Goal: Transaction & Acquisition: Purchase product/service

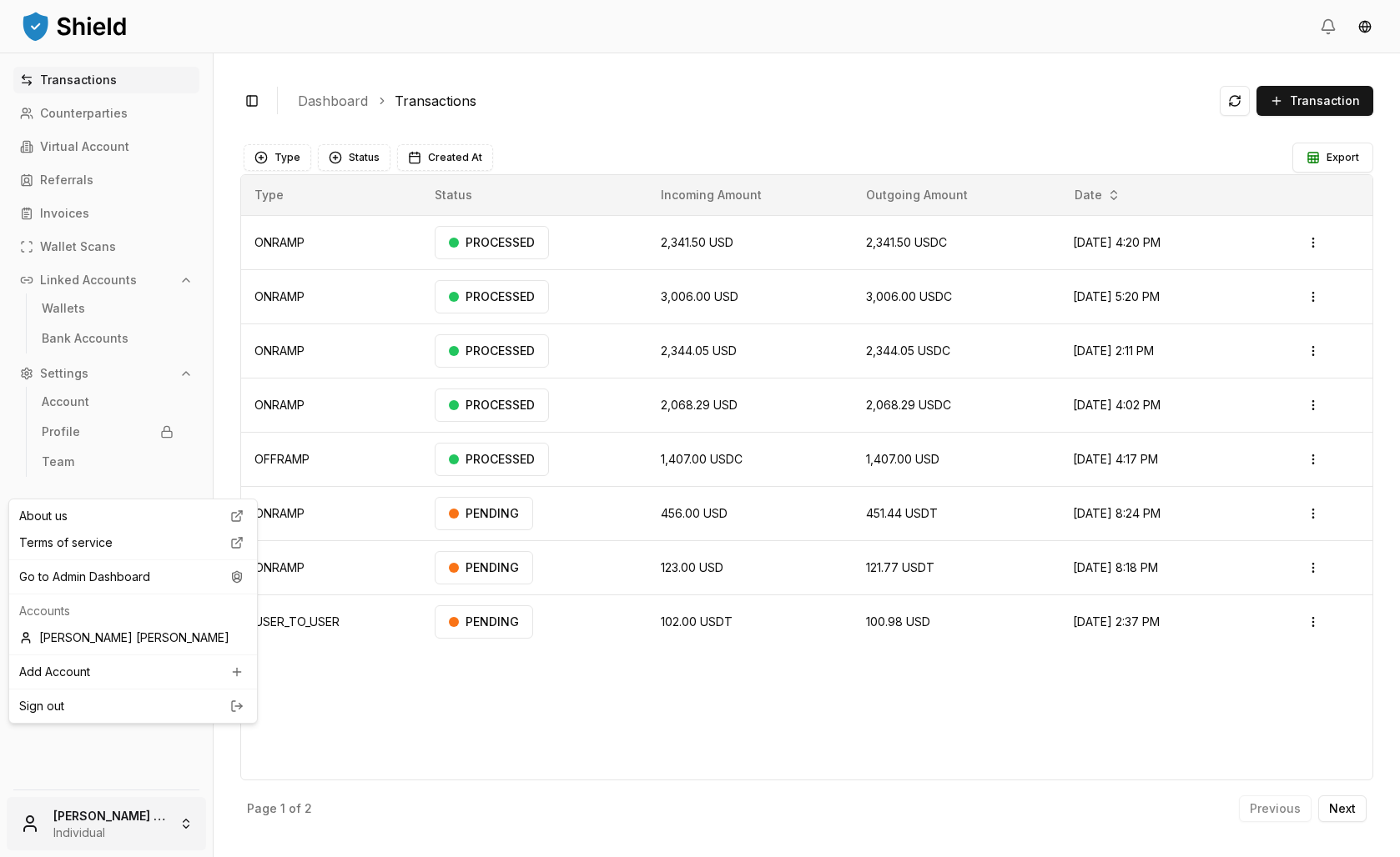
click at [127, 828] on html "Transactions Counterparties Virtual Account Referrals Invoices Wallet Scans Lin…" at bounding box center [700, 428] width 1400 height 857
click at [120, 591] on div "Go to Admin Dashboard" at bounding box center [133, 577] width 241 height 27
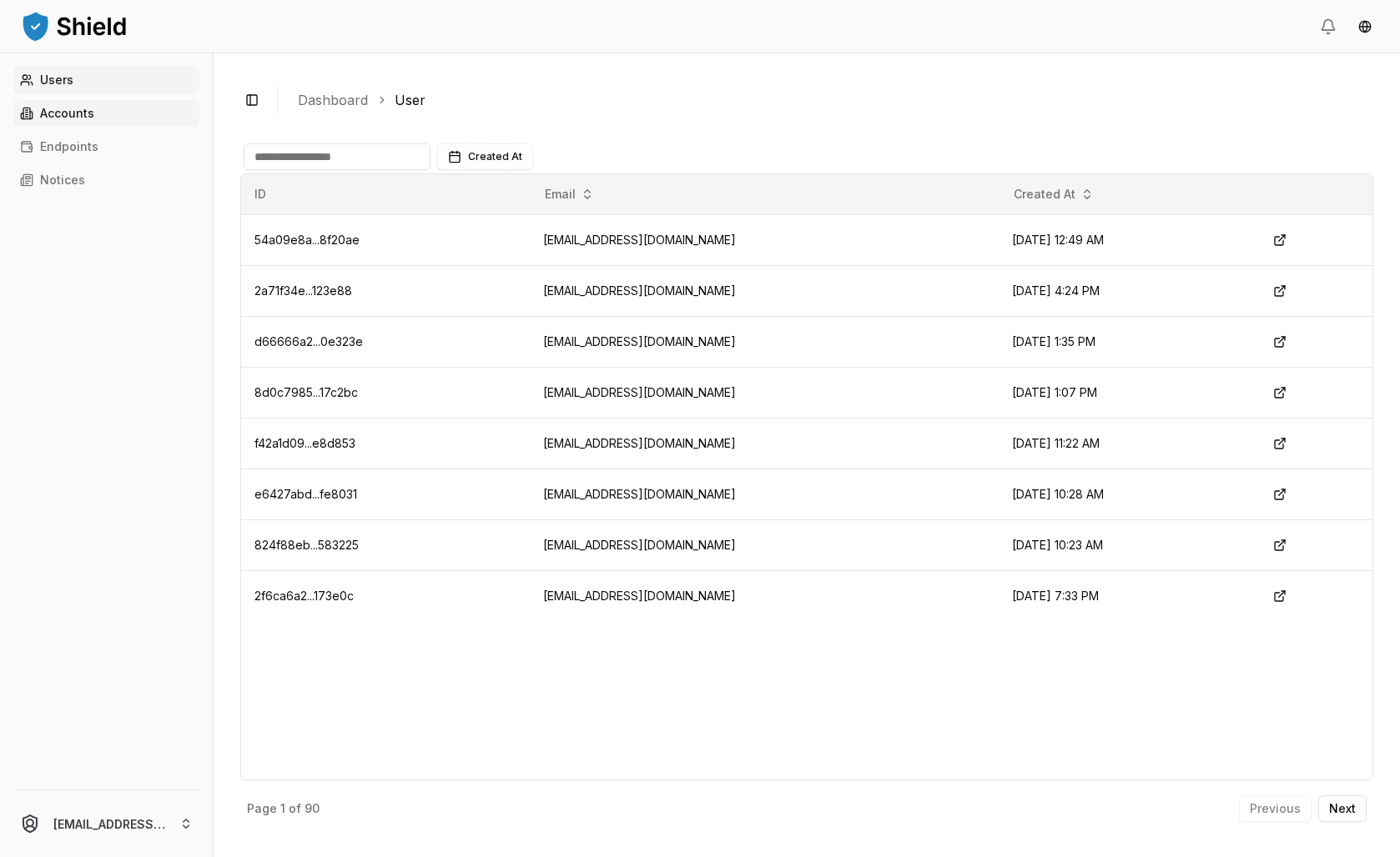
click at [94, 119] on p "Accounts" at bounding box center [67, 113] width 55 height 12
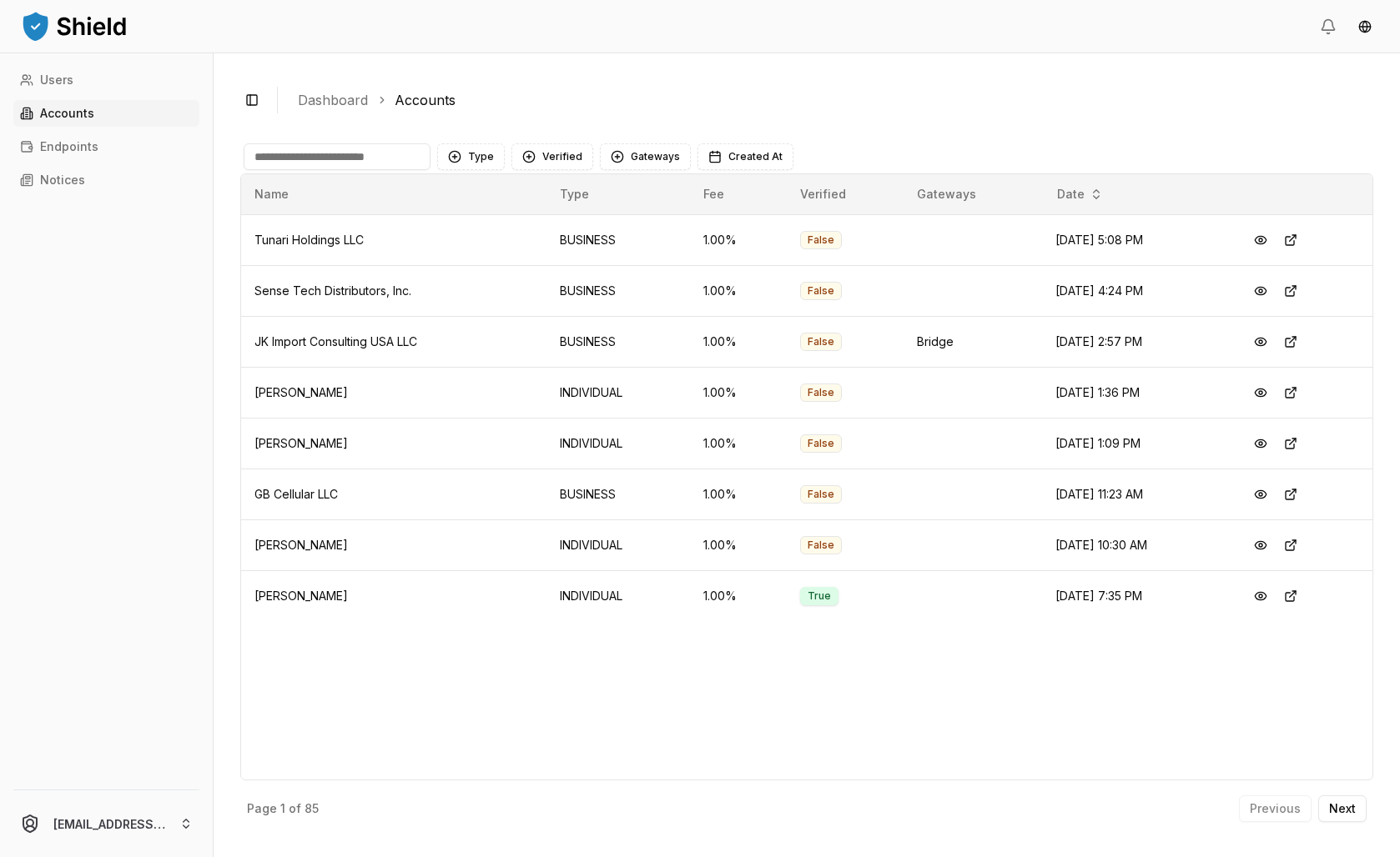
click at [383, 170] on input at bounding box center [337, 157] width 187 height 27
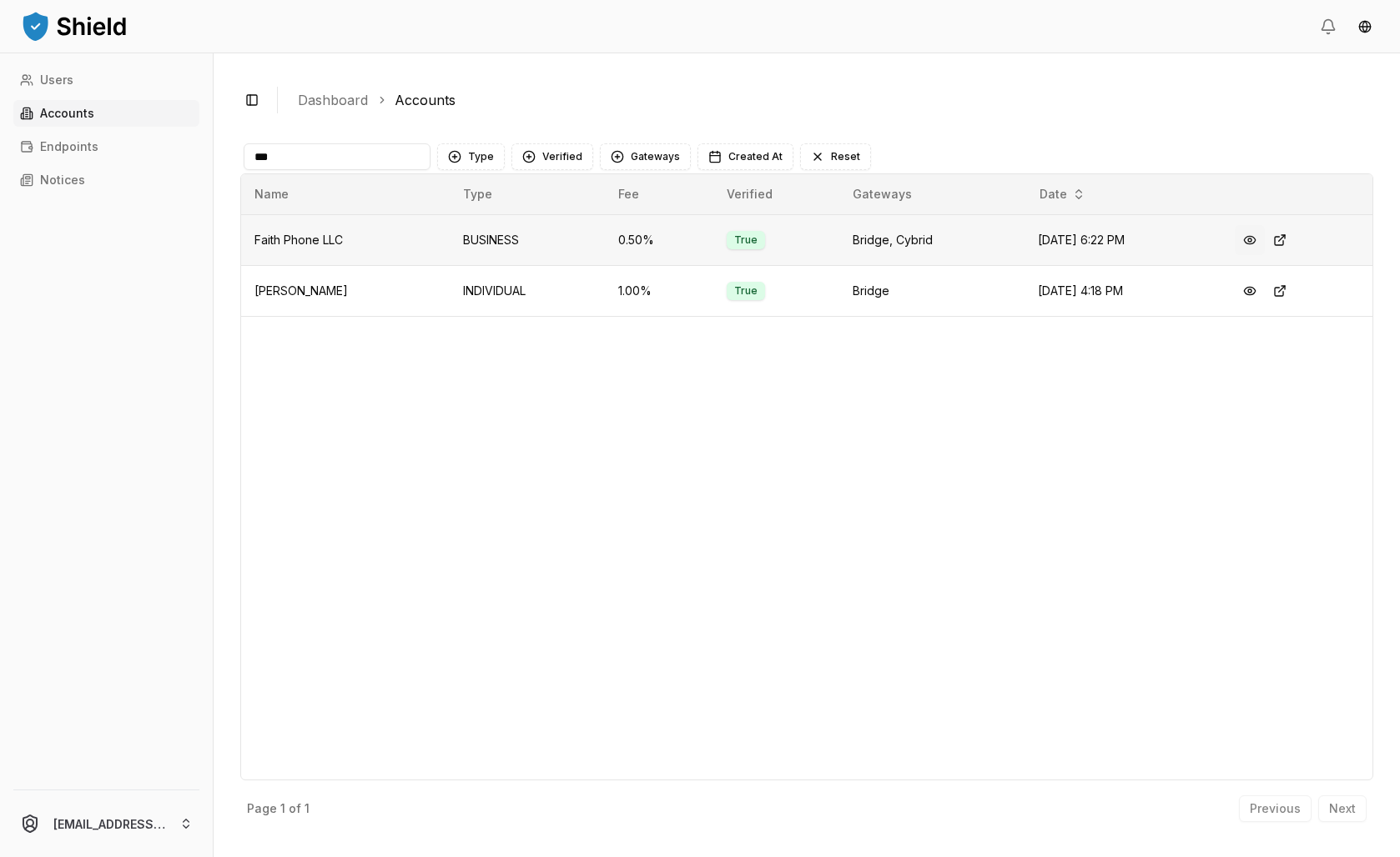
type input "***"
click at [1261, 255] on button at bounding box center [1251, 240] width 30 height 30
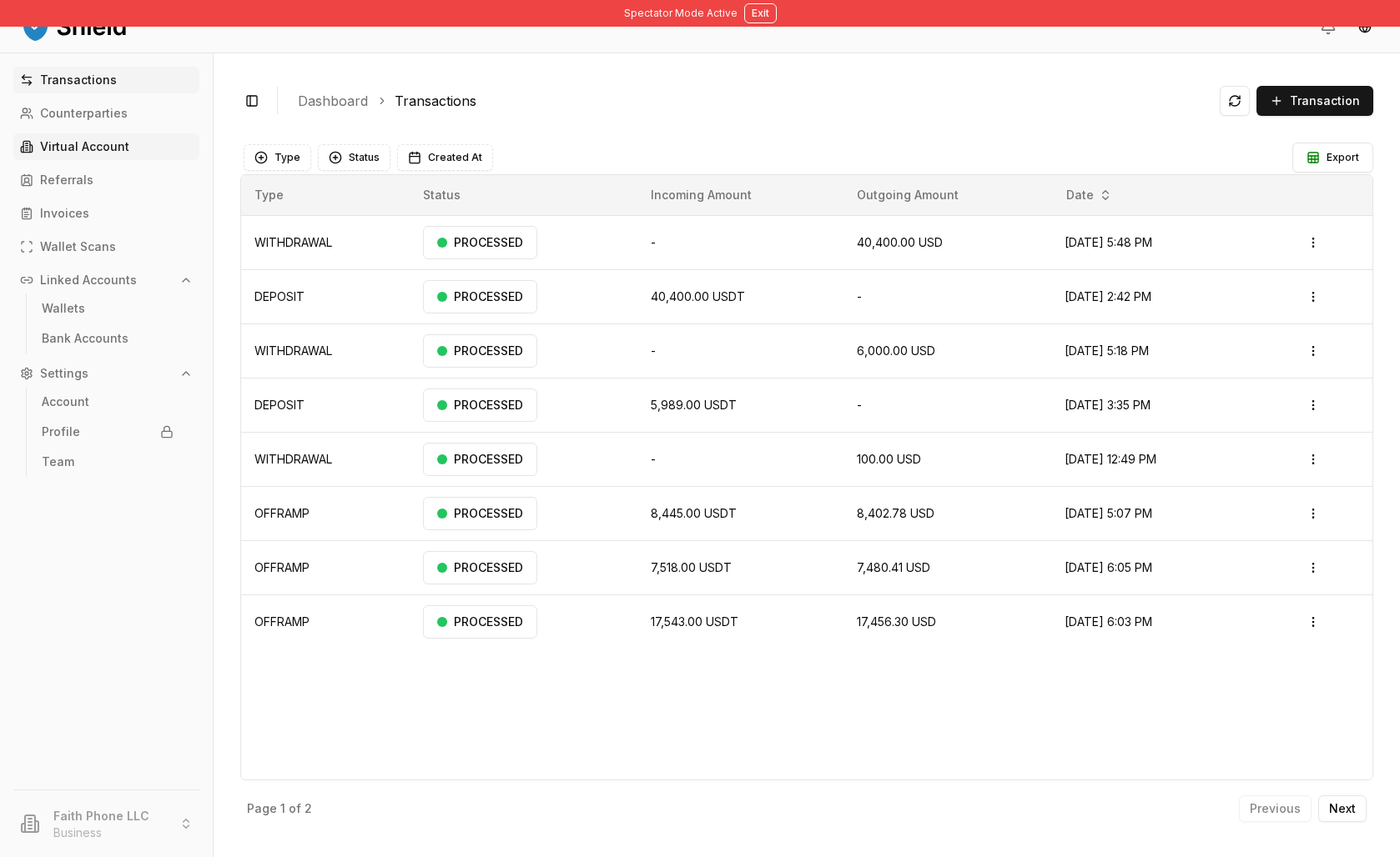
click at [99, 153] on p "Virtual Account" at bounding box center [85, 147] width 89 height 12
click at [129, 153] on p "Virtual Account" at bounding box center [85, 147] width 89 height 12
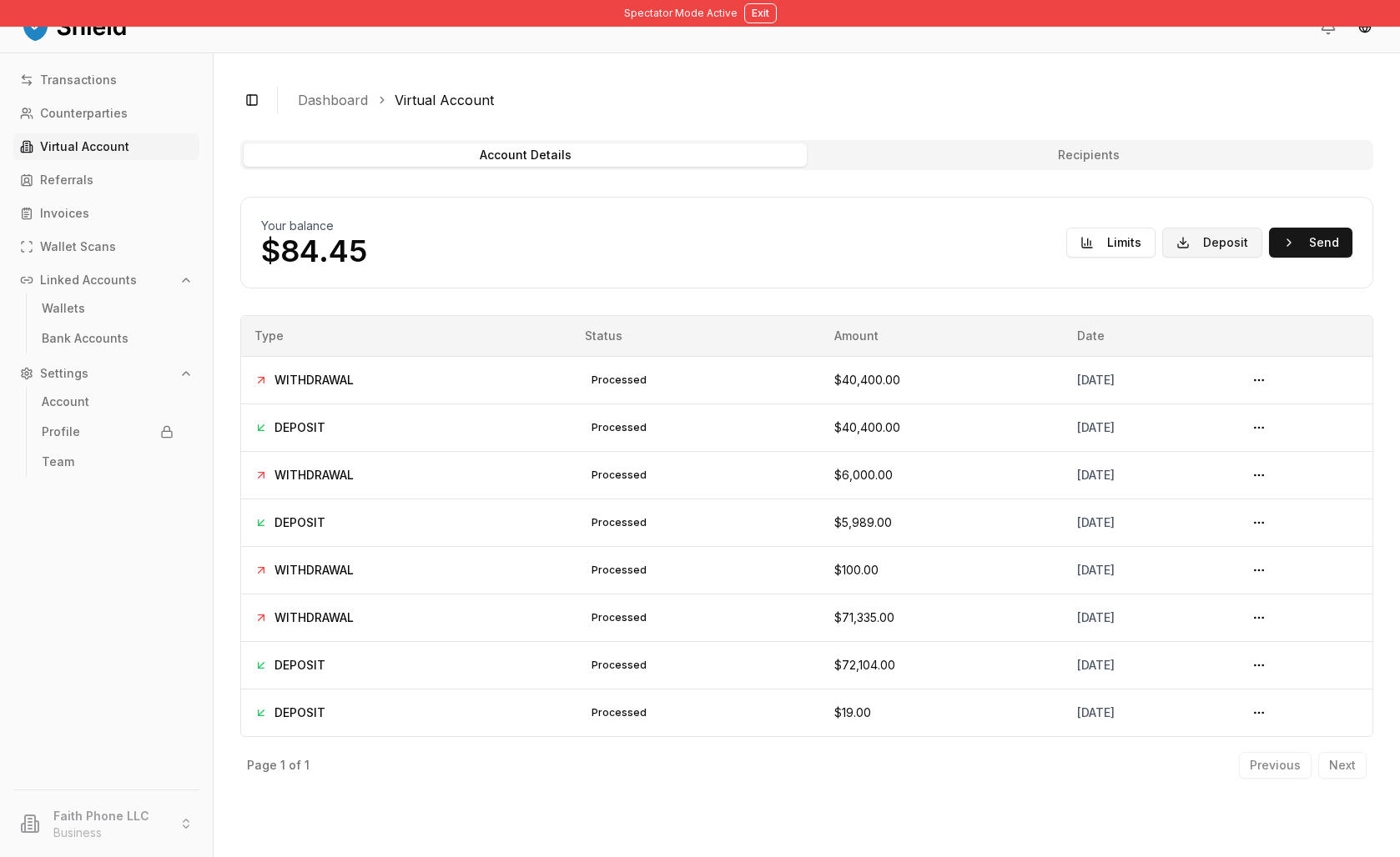
click at [1188, 258] on button "Deposit" at bounding box center [1212, 243] width 100 height 30
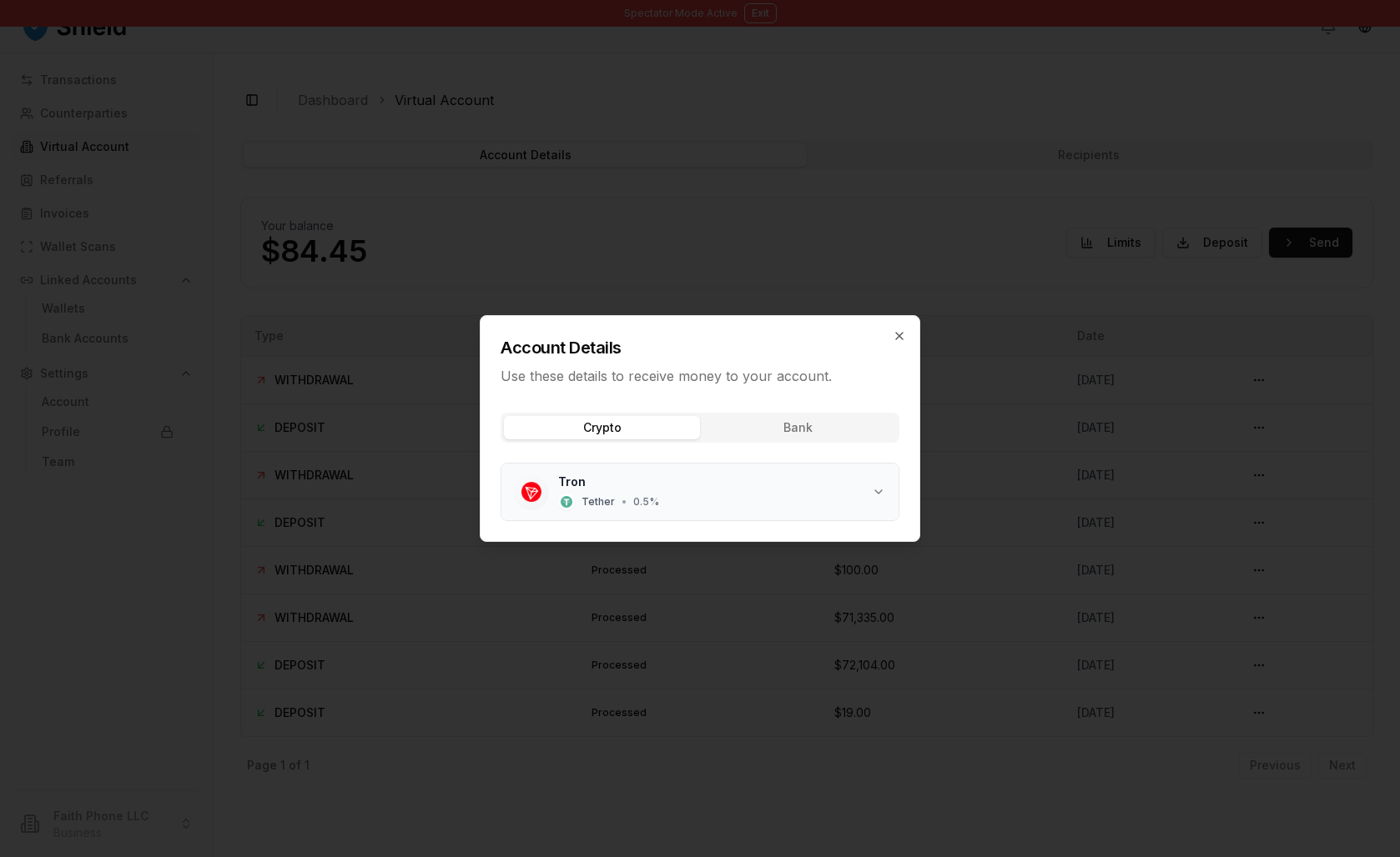
click at [709, 510] on div "Tron Tether • 0.5 %" at bounding box center [716, 492] width 314 height 37
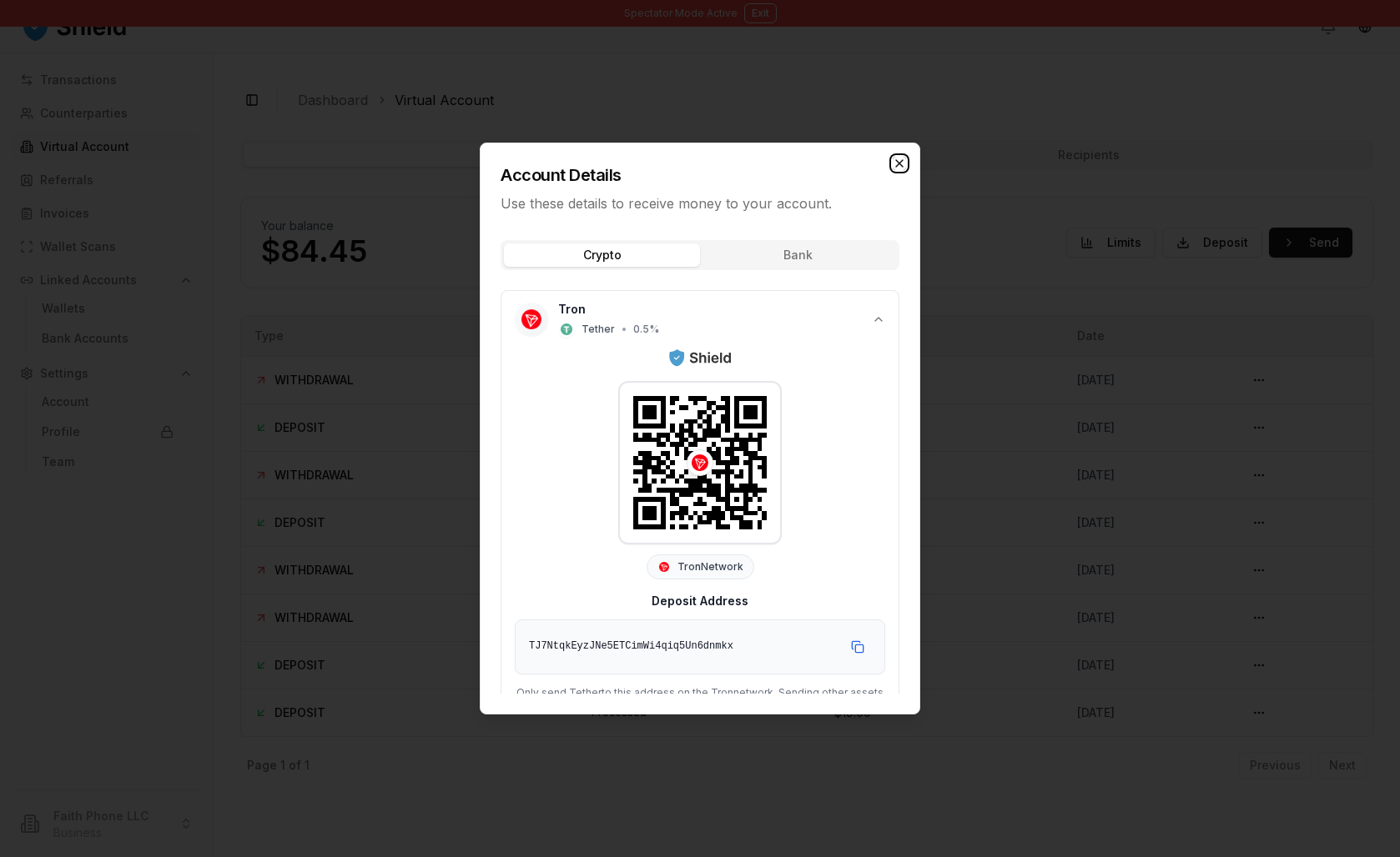
click at [903, 160] on icon "button" at bounding box center [899, 164] width 7 height 7
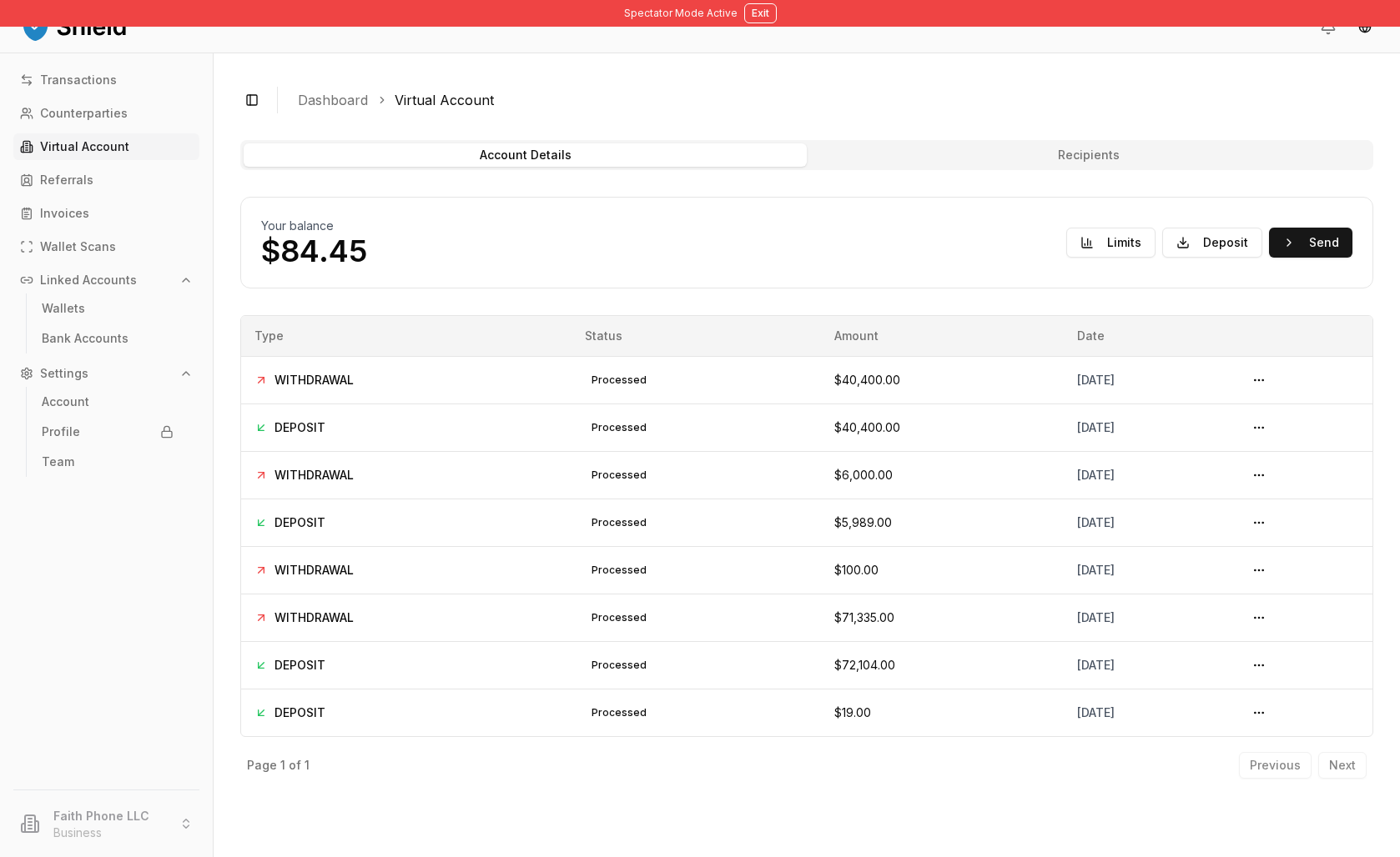
click at [1097, 167] on button "Recipients" at bounding box center [1088, 155] width 564 height 24
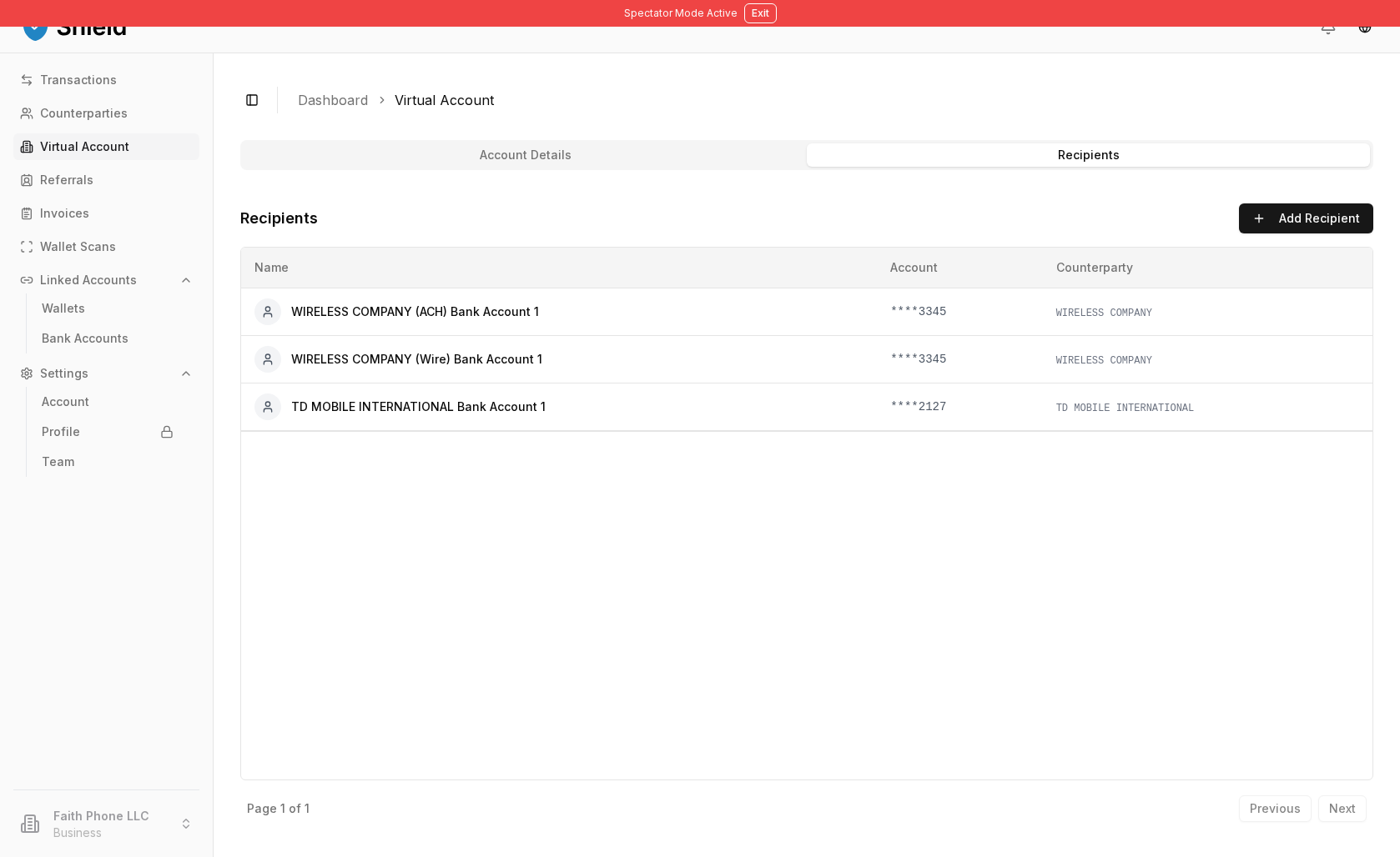
click at [775, 167] on button "Account Details" at bounding box center [525, 155] width 564 height 24
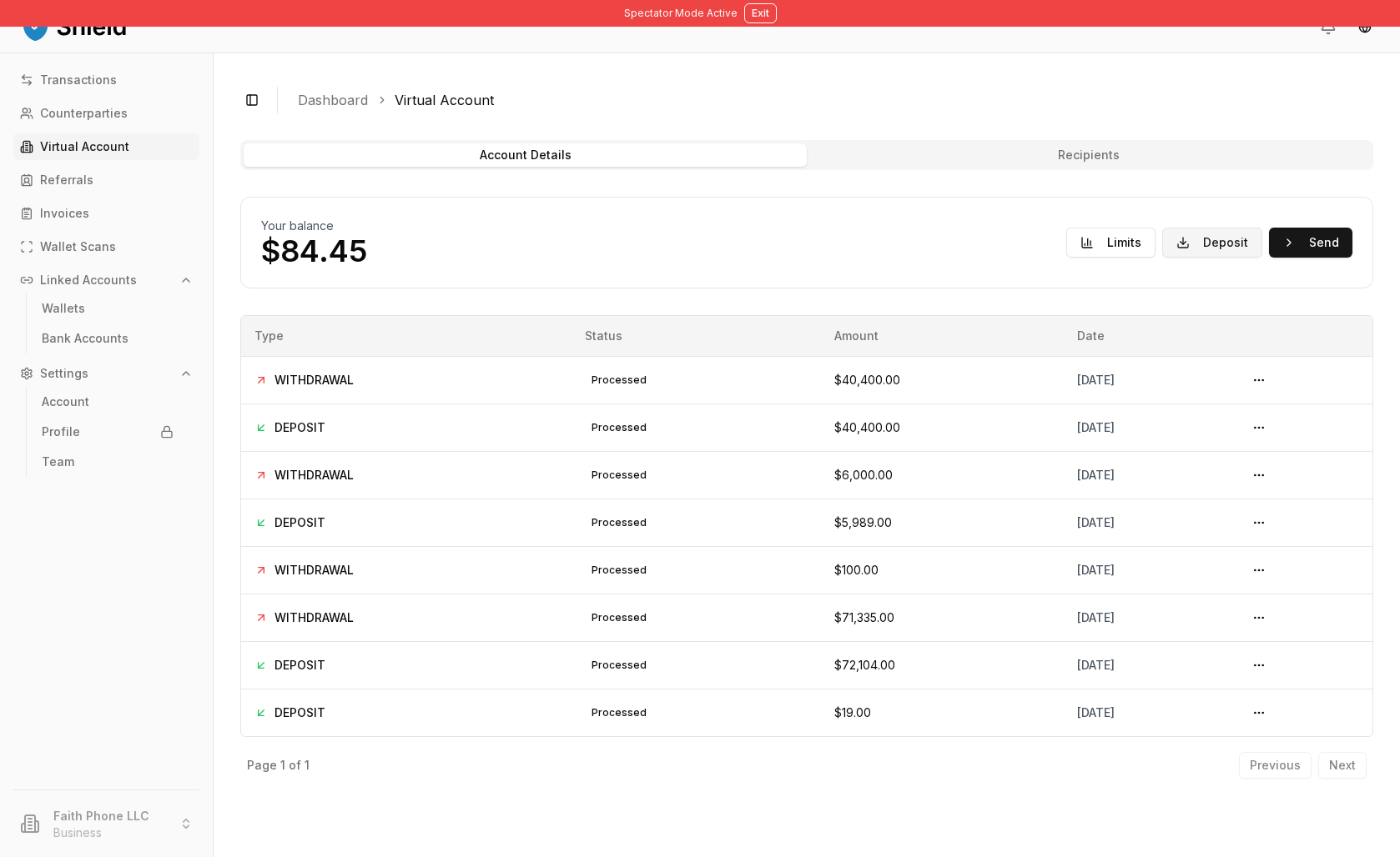
click at [1162, 258] on button "Deposit" at bounding box center [1212, 243] width 100 height 30
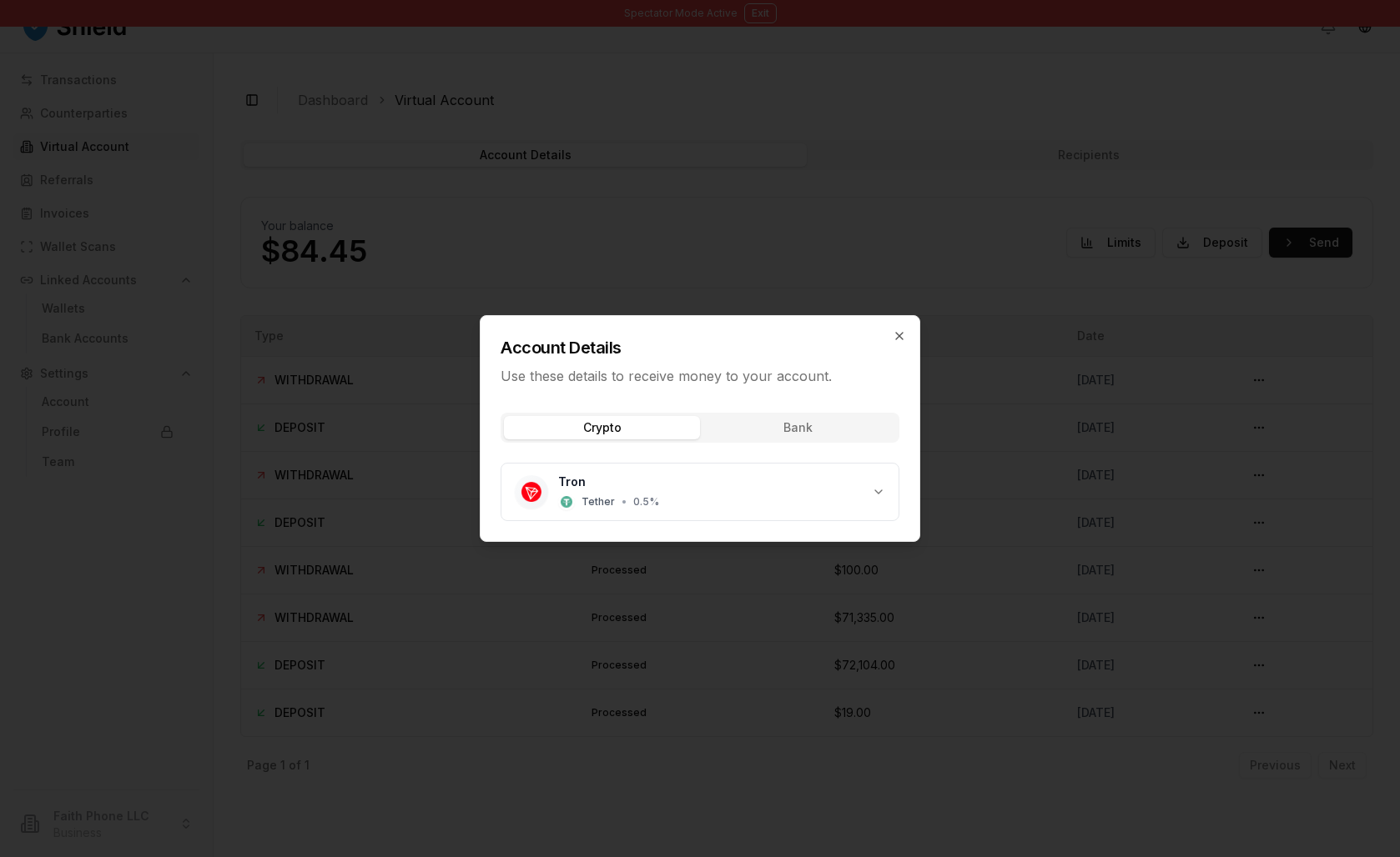
click at [764, 427] on div "Crypto Bank Tron Tether • 0.5 %" at bounding box center [700, 470] width 439 height 142
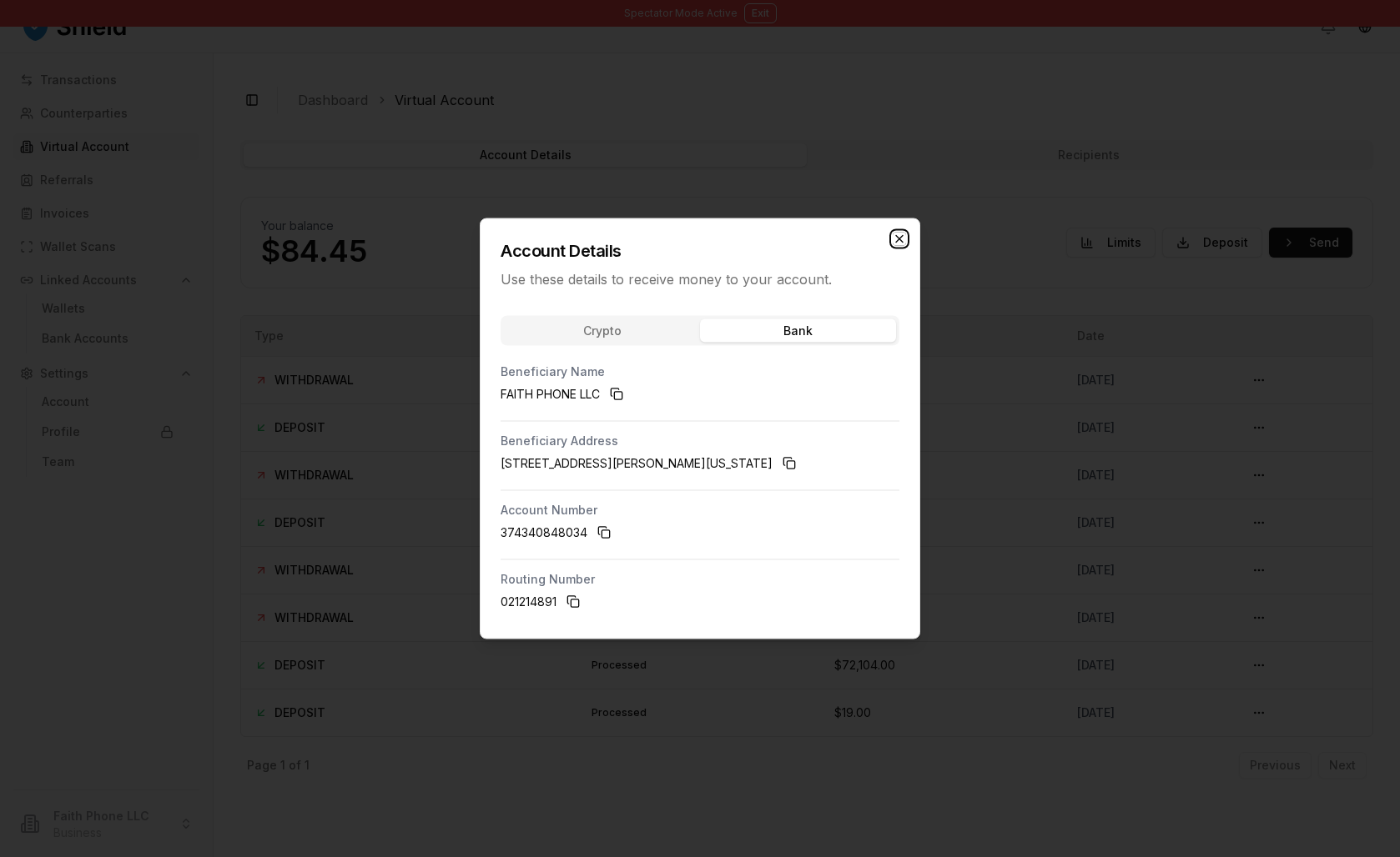
click at [906, 233] on icon "button" at bounding box center [899, 239] width 13 height 13
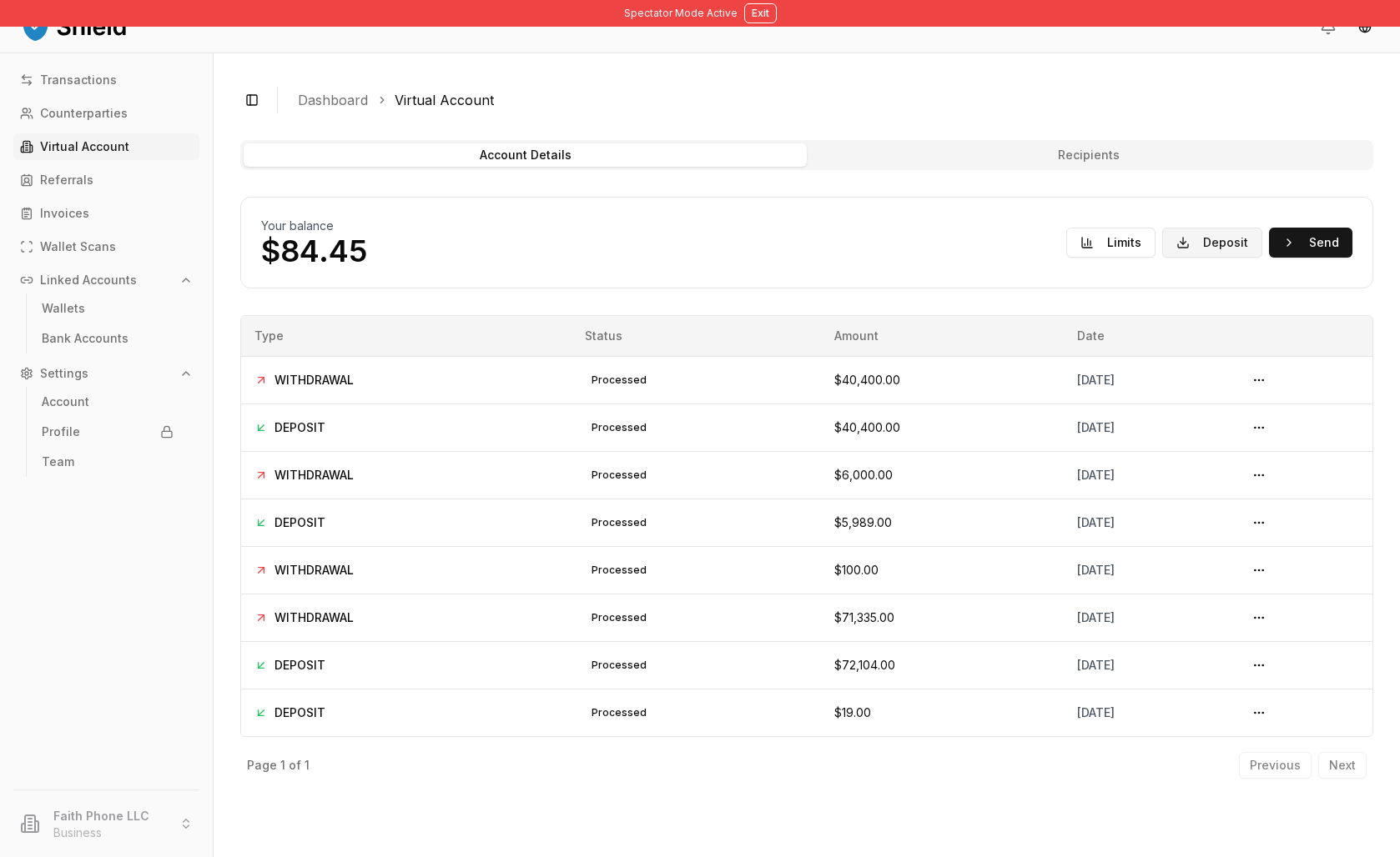
click at [1162, 258] on button "Deposit" at bounding box center [1212, 243] width 100 height 30
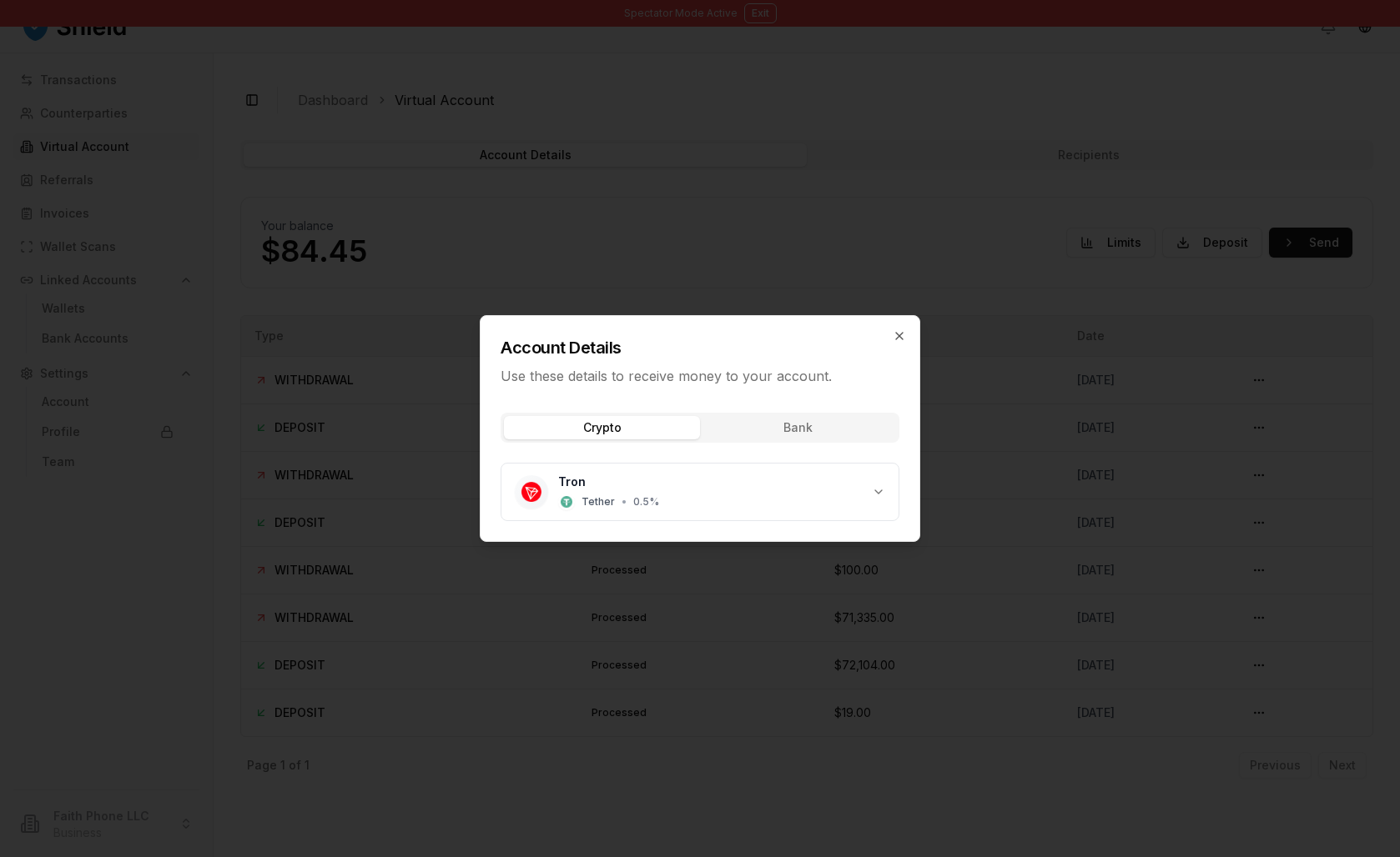
click at [868, 432] on div "Crypto Bank Tron Tether • 0.5 %" at bounding box center [700, 470] width 439 height 142
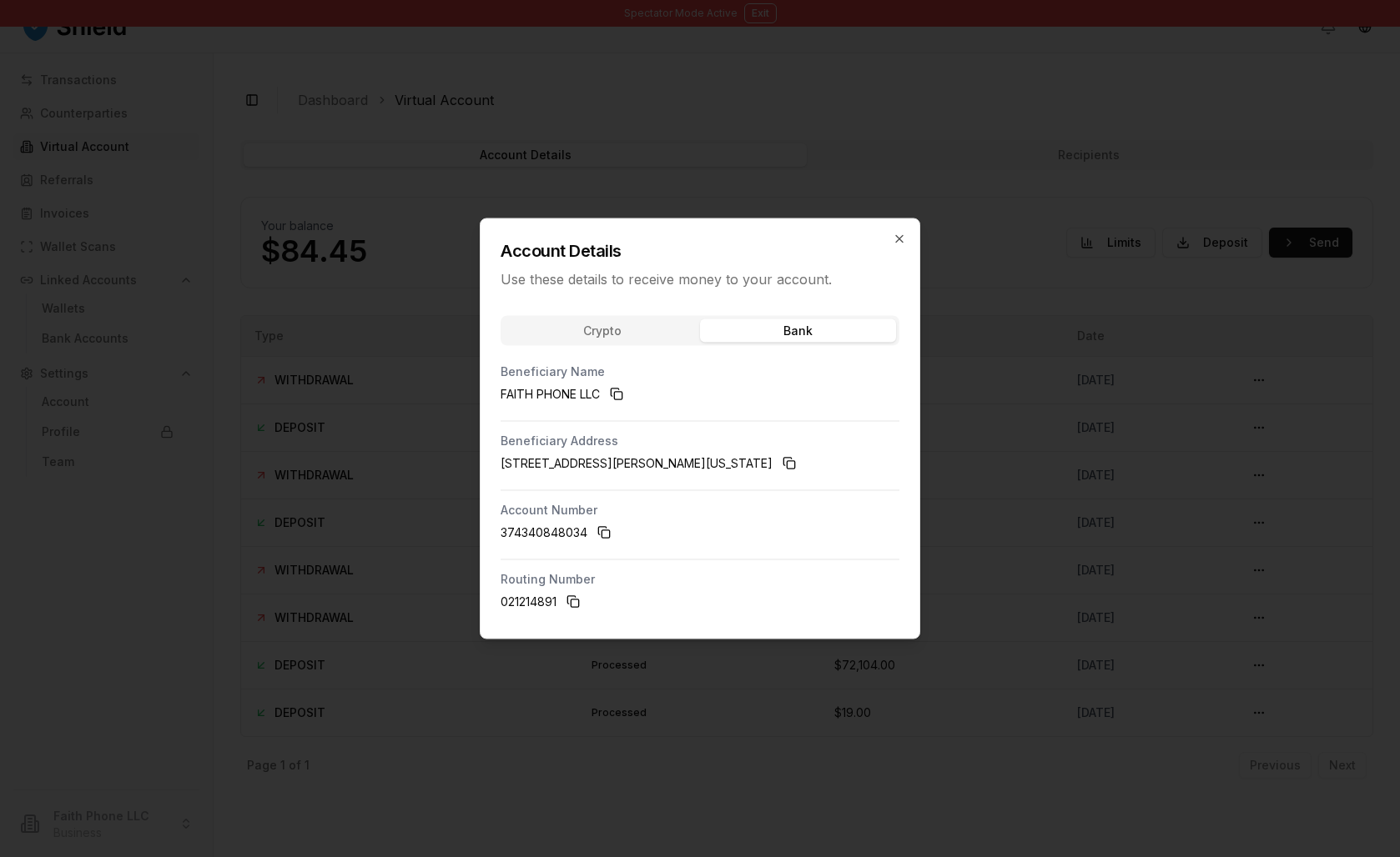
click at [920, 219] on div "Account Details Use these details to receive money to your account." at bounding box center [700, 253] width 439 height 70
click at [903, 236] on icon "button" at bounding box center [899, 239] width 7 height 7
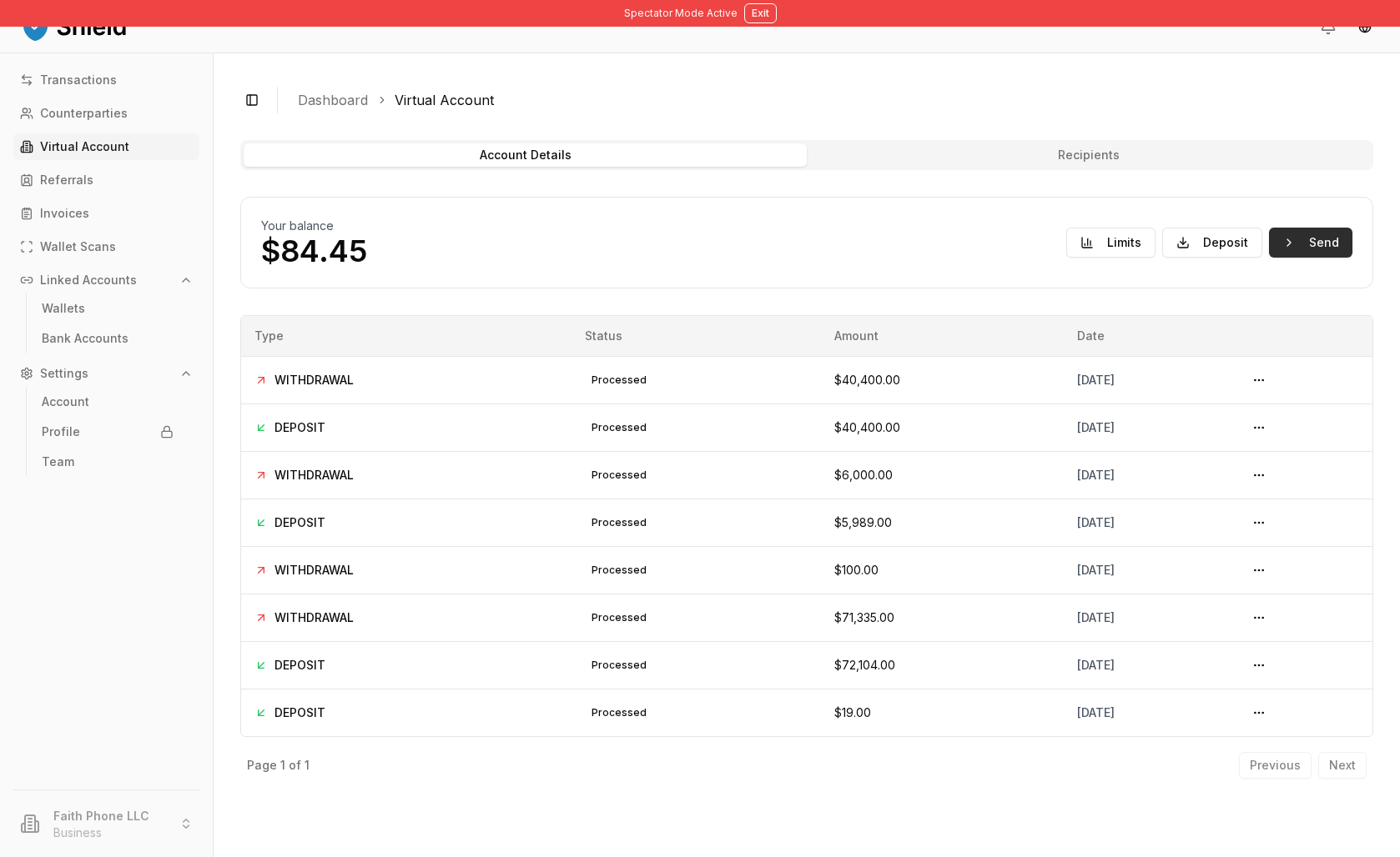
click at [1269, 258] on button "Send" at bounding box center [1310, 243] width 83 height 30
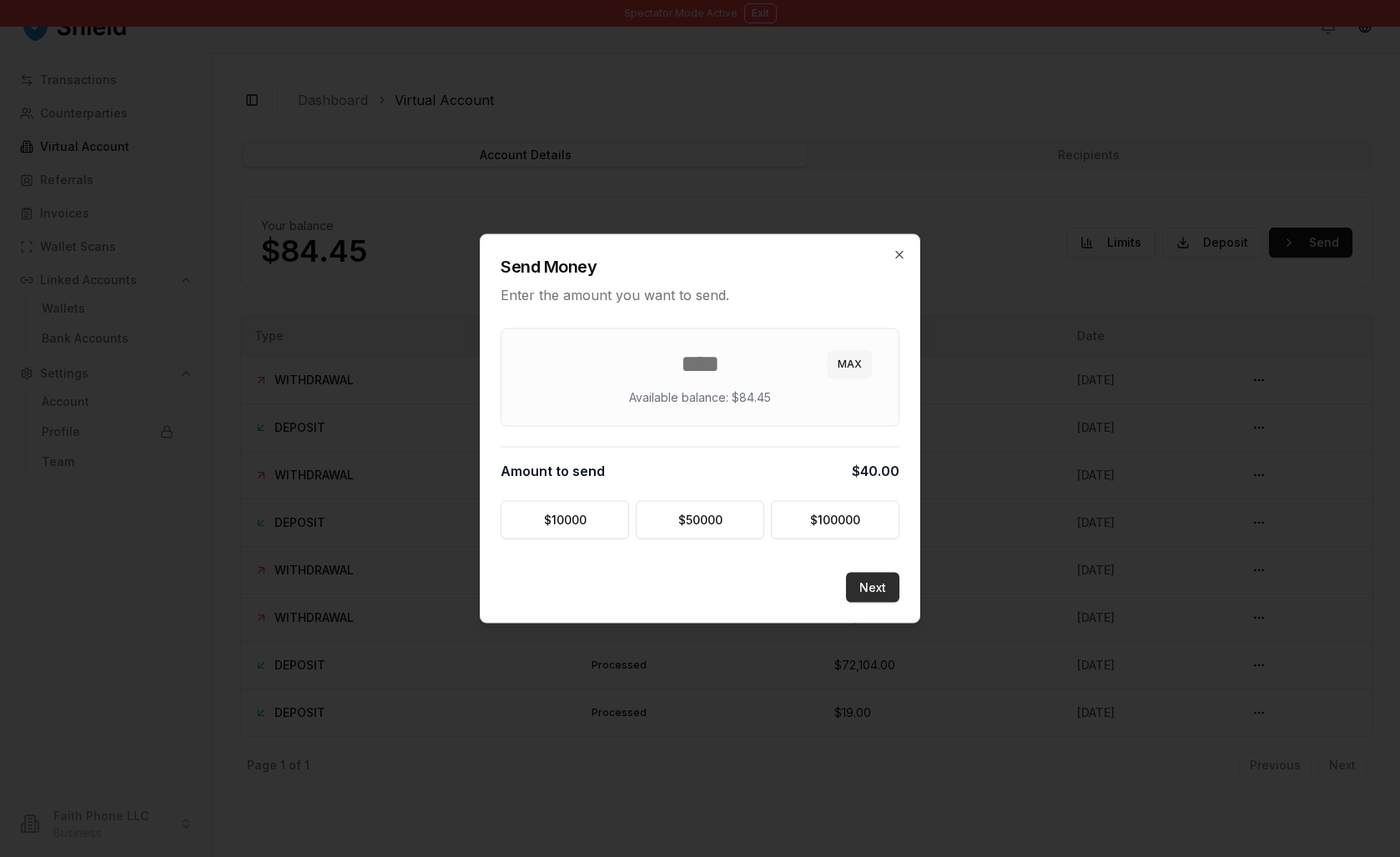
type input "**"
click at [899, 603] on button "Next" at bounding box center [873, 588] width 54 height 30
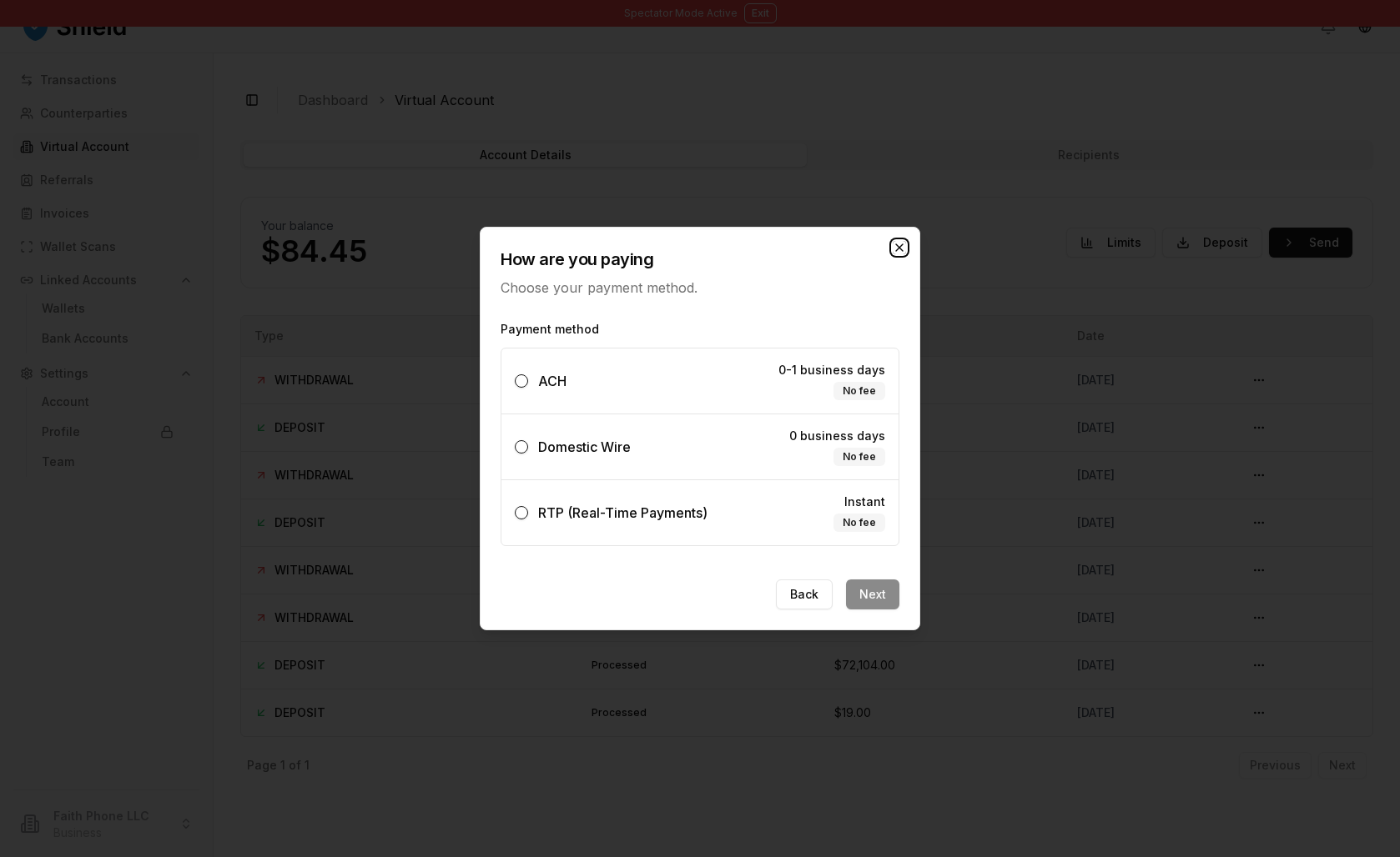
click at [906, 241] on icon "button" at bounding box center [899, 248] width 13 height 13
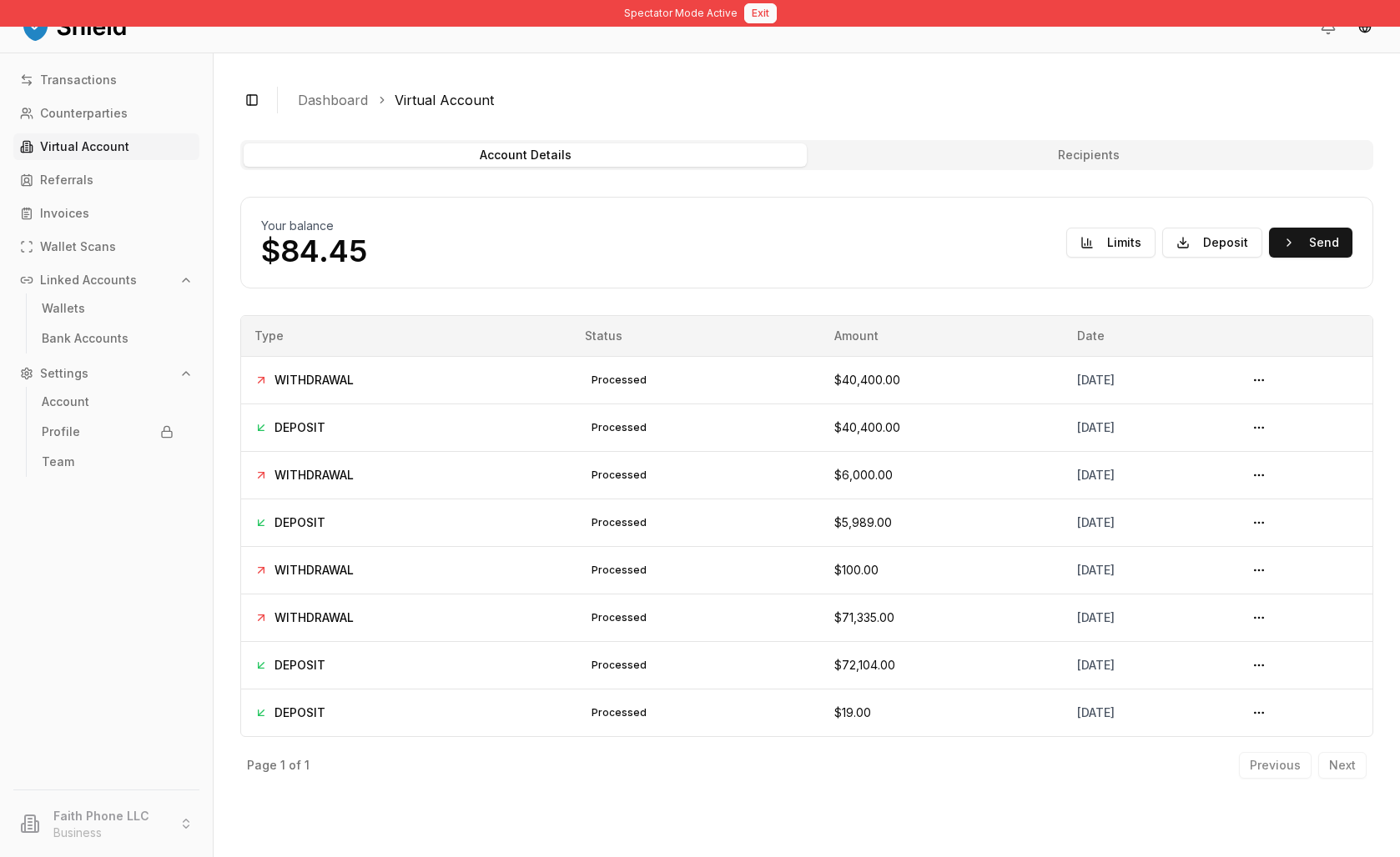
click at [765, 14] on button "Exit" at bounding box center [760, 13] width 33 height 20
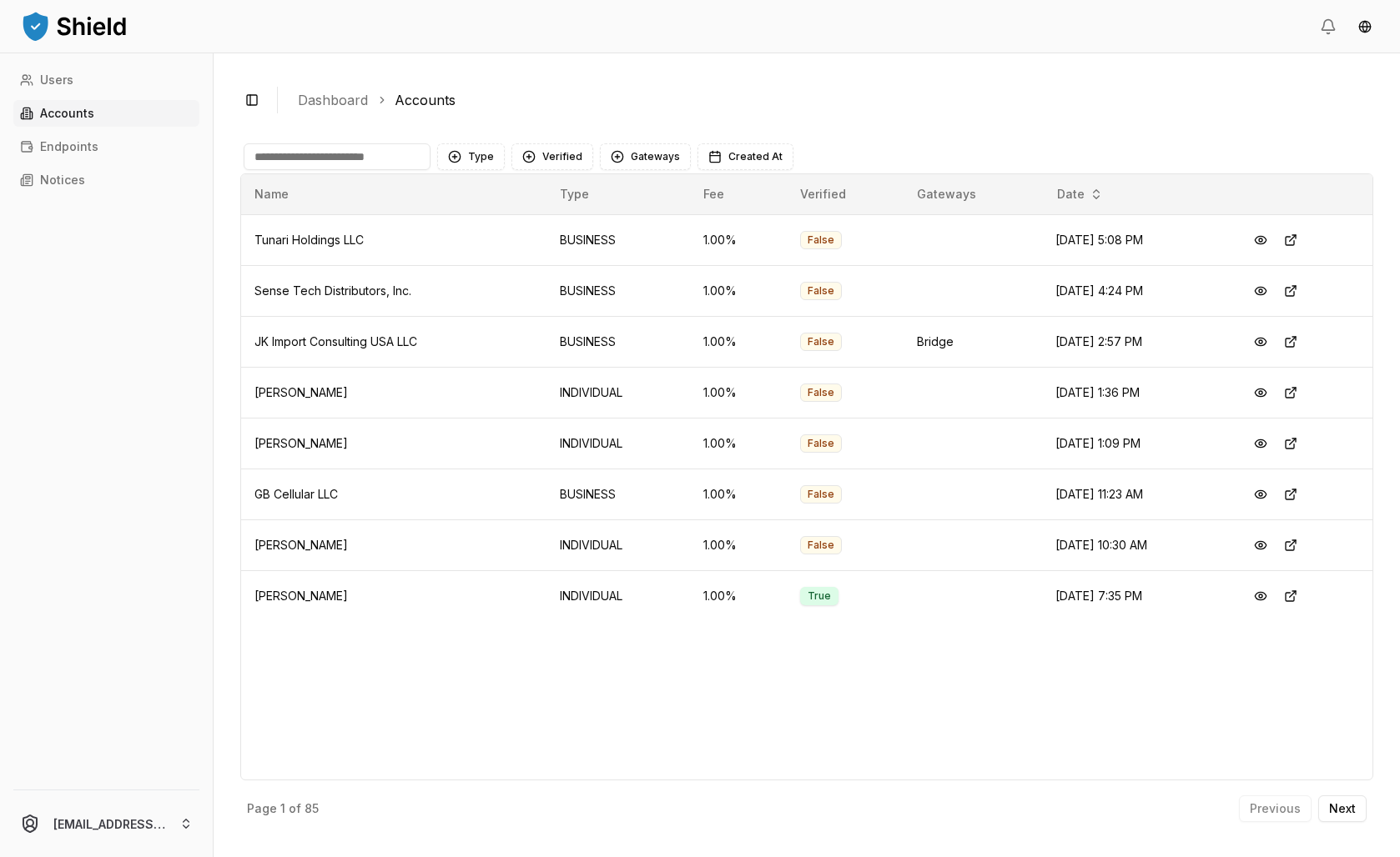
click at [386, 170] on input at bounding box center [337, 157] width 187 height 27
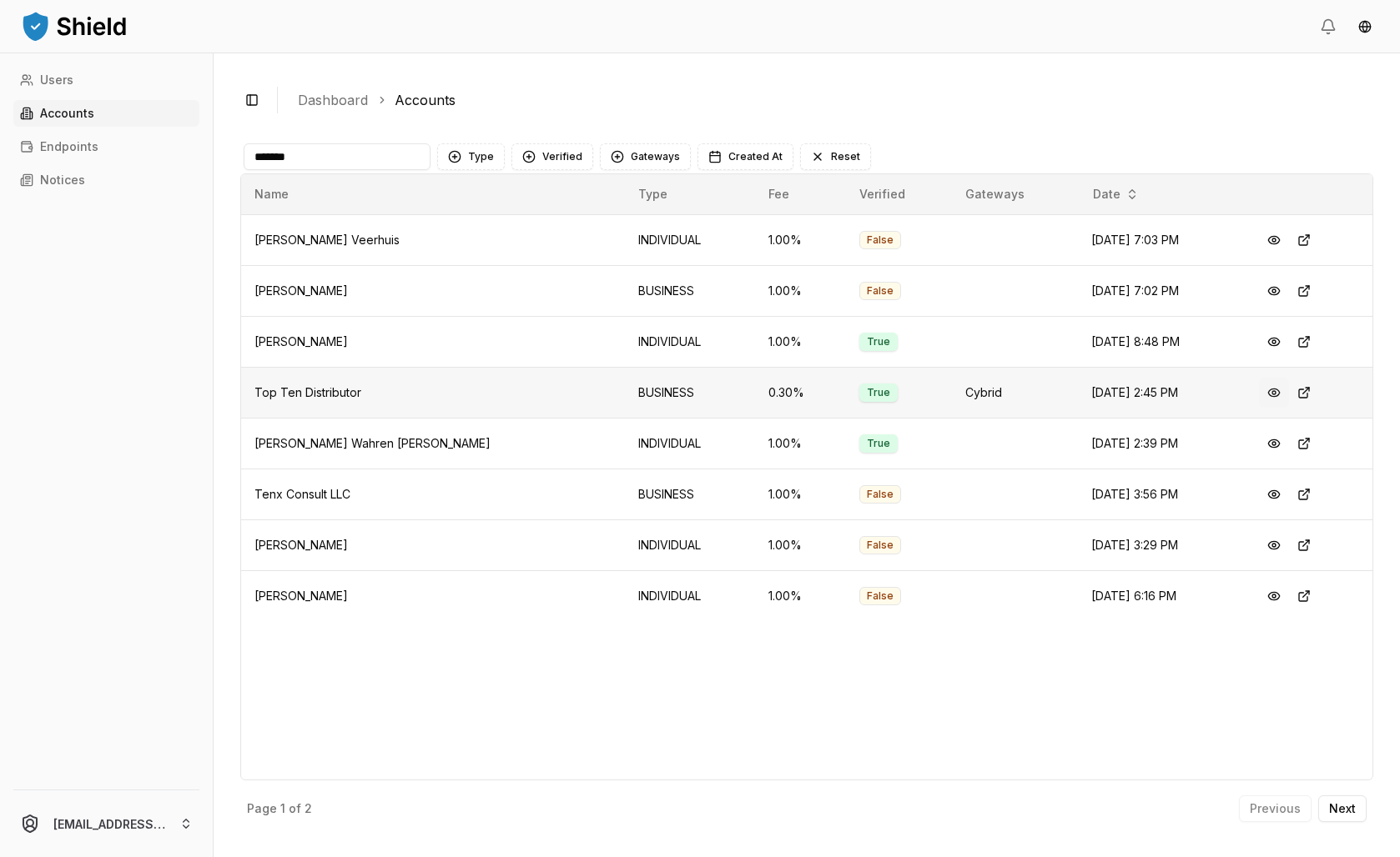
type input "*******"
click at [1284, 408] on button at bounding box center [1274, 393] width 30 height 30
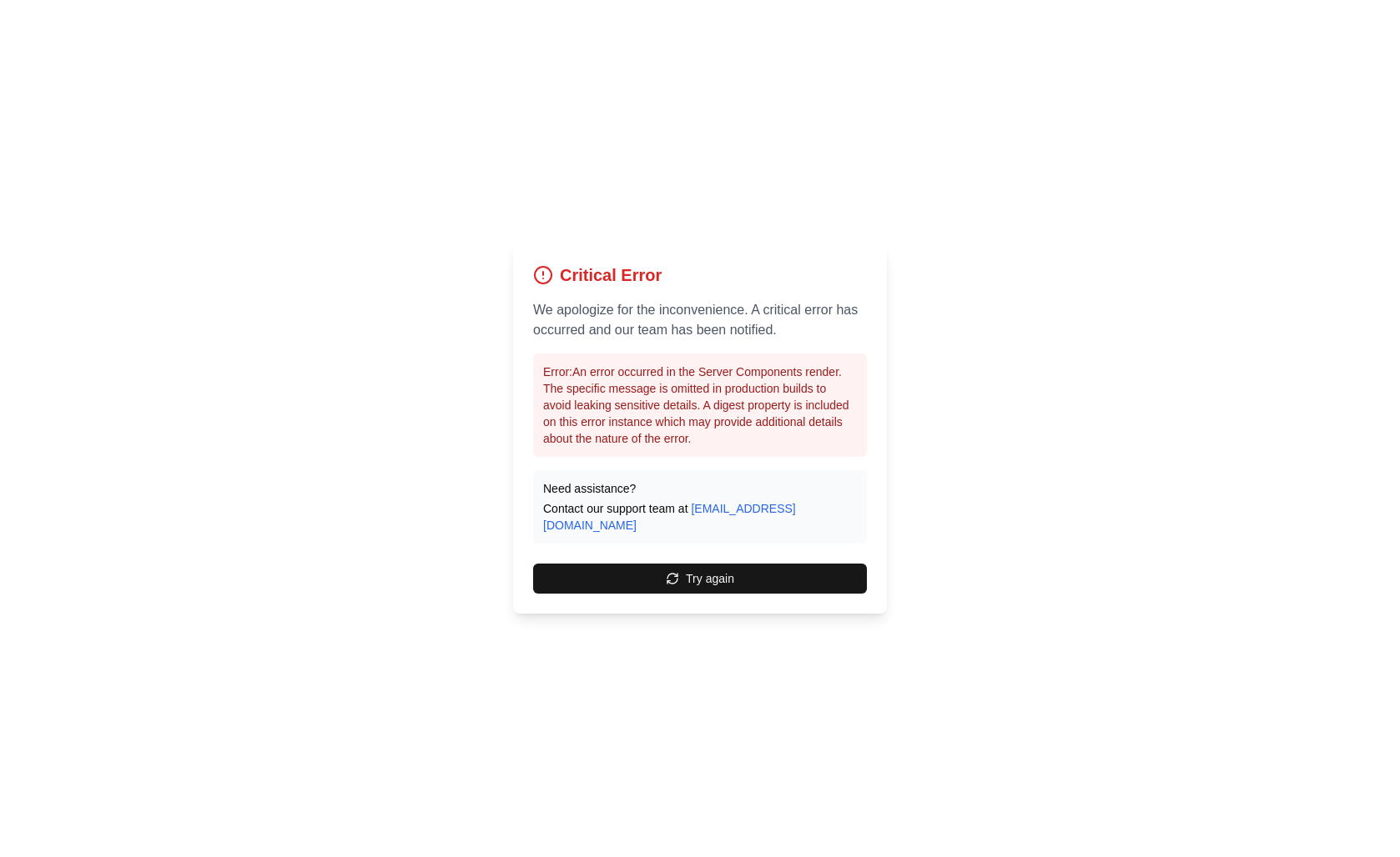
click at [731, 419] on p "Error: An error occurred in the Server Components render. The specific message …" at bounding box center [700, 405] width 314 height 83
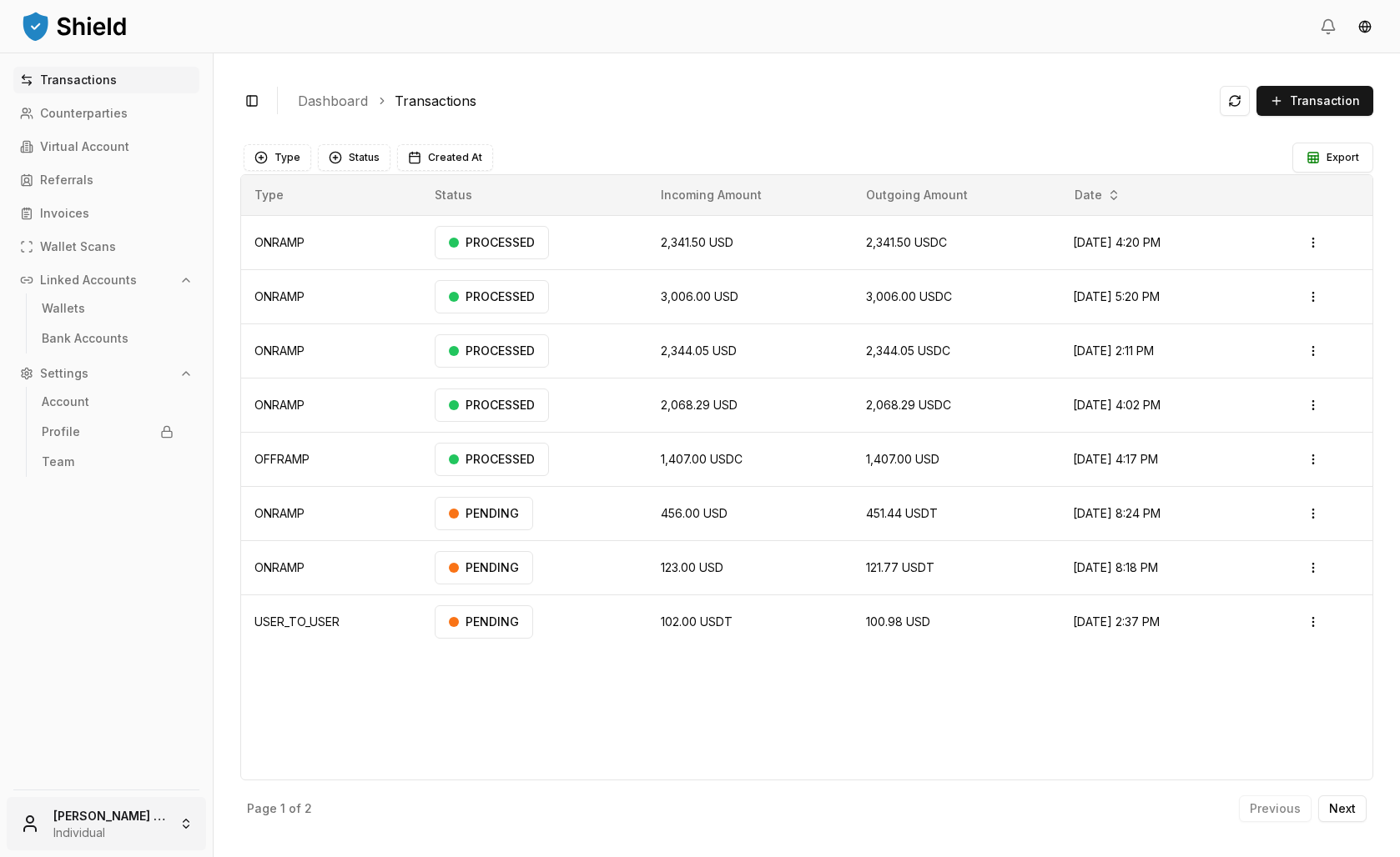
click at [208, 797] on html "Transactions Counterparties Virtual Account Referrals Invoices Wallet Scans Lin…" at bounding box center [700, 428] width 1400 height 857
click at [134, 651] on div "Lucas Achaval Rodríguez" at bounding box center [133, 638] width 241 height 27
click at [150, 800] on html "Transactions Counterparties Virtual Account Referrals Invoices Wallet Scans Lin…" at bounding box center [700, 428] width 1400 height 857
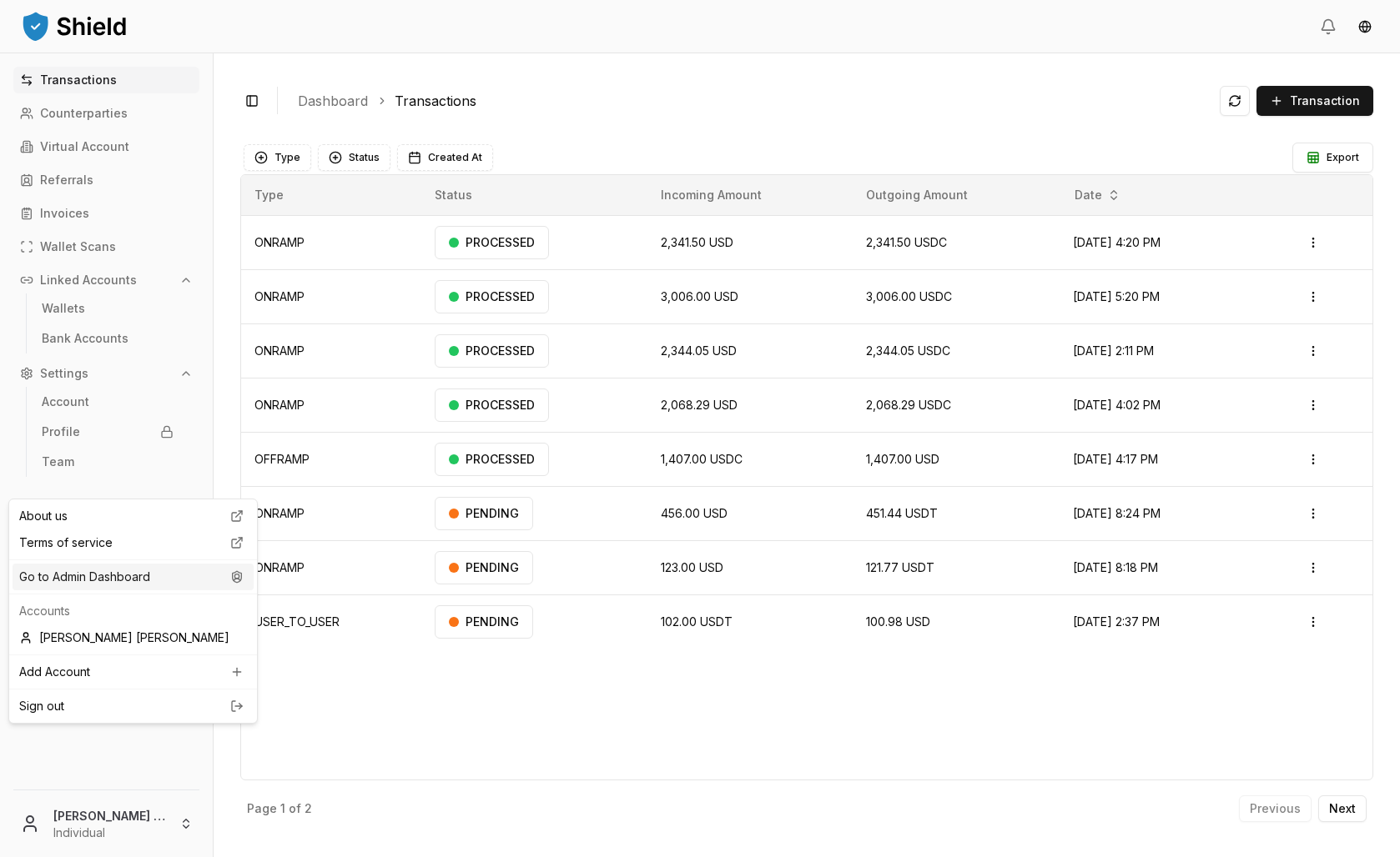
click at [133, 591] on div "Go to Admin Dashboard" at bounding box center [133, 577] width 241 height 27
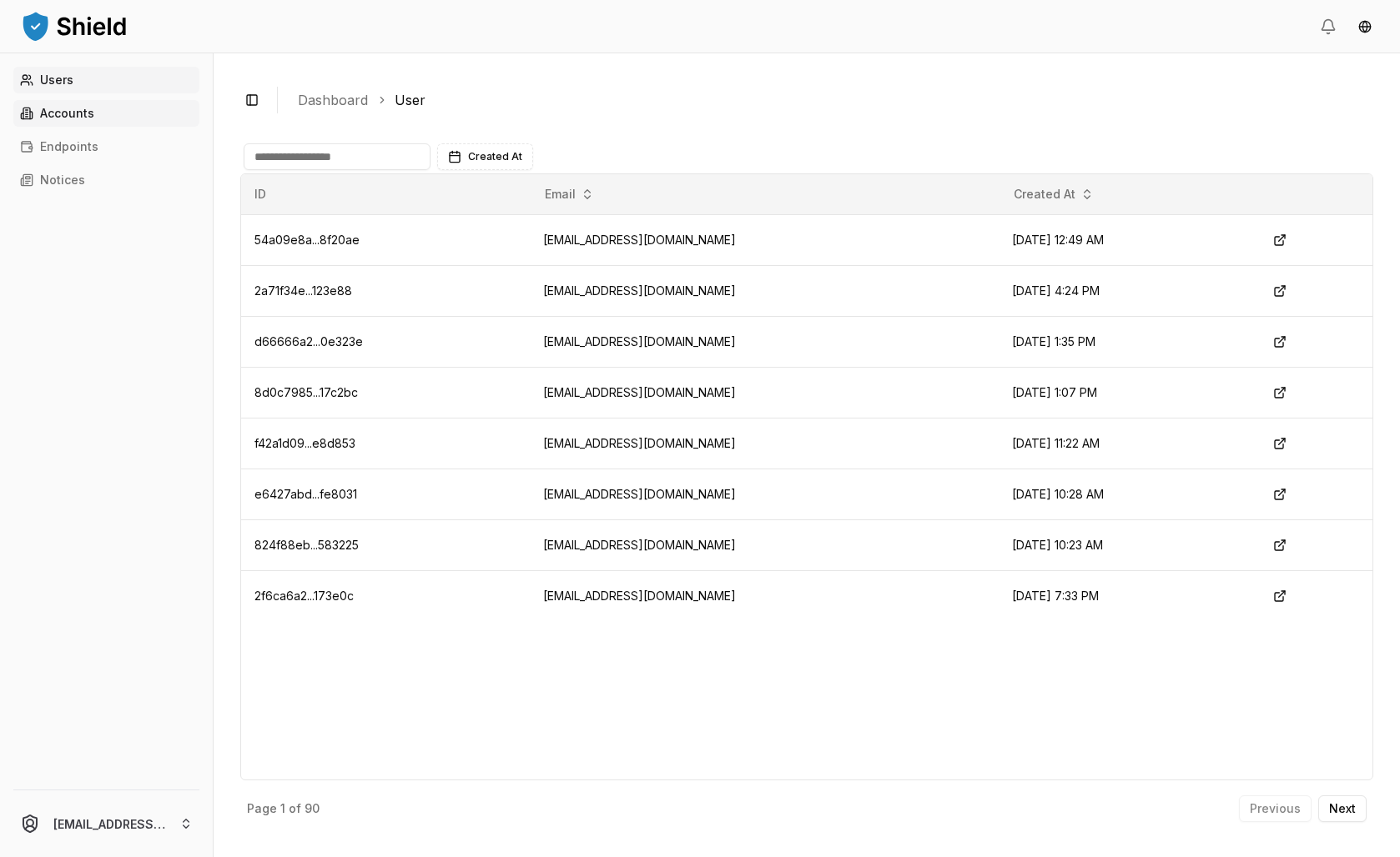
click at [94, 119] on p "Accounts" at bounding box center [67, 113] width 55 height 12
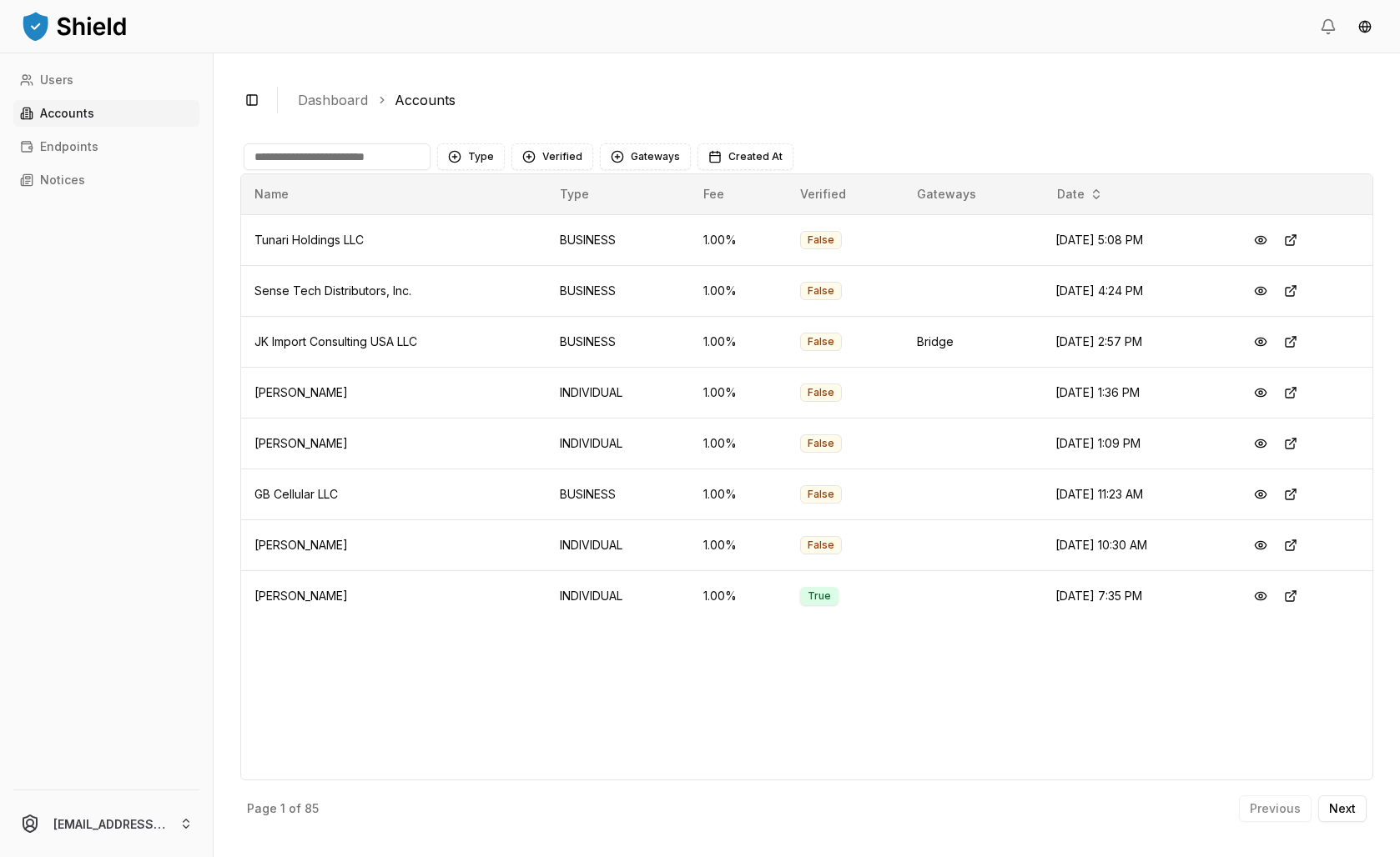
click at [386, 170] on input at bounding box center [337, 157] width 187 height 27
type input "*******"
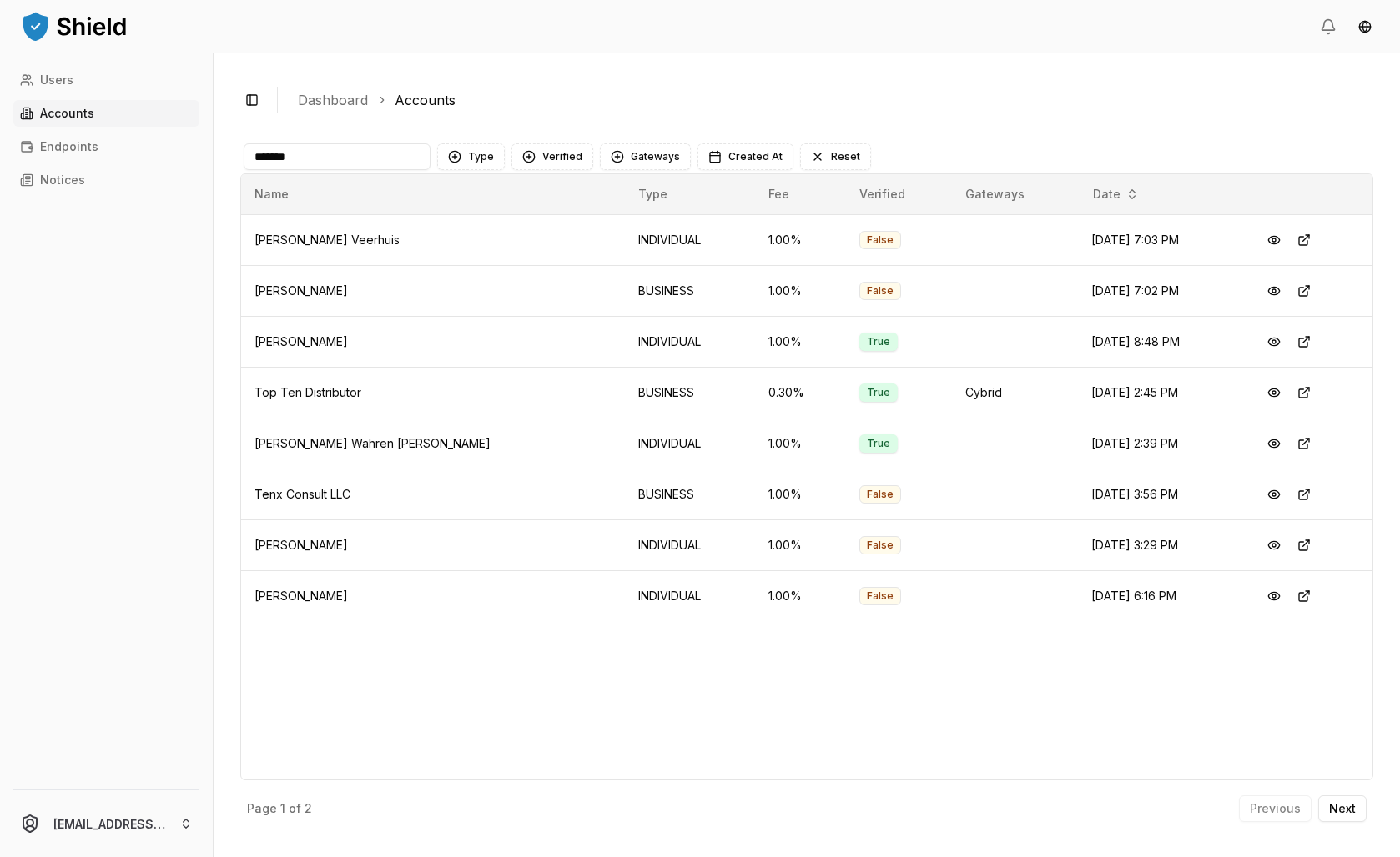
click at [396, 170] on input "*******" at bounding box center [337, 157] width 187 height 27
click at [1265, 408] on button at bounding box center [1274, 393] width 30 height 30
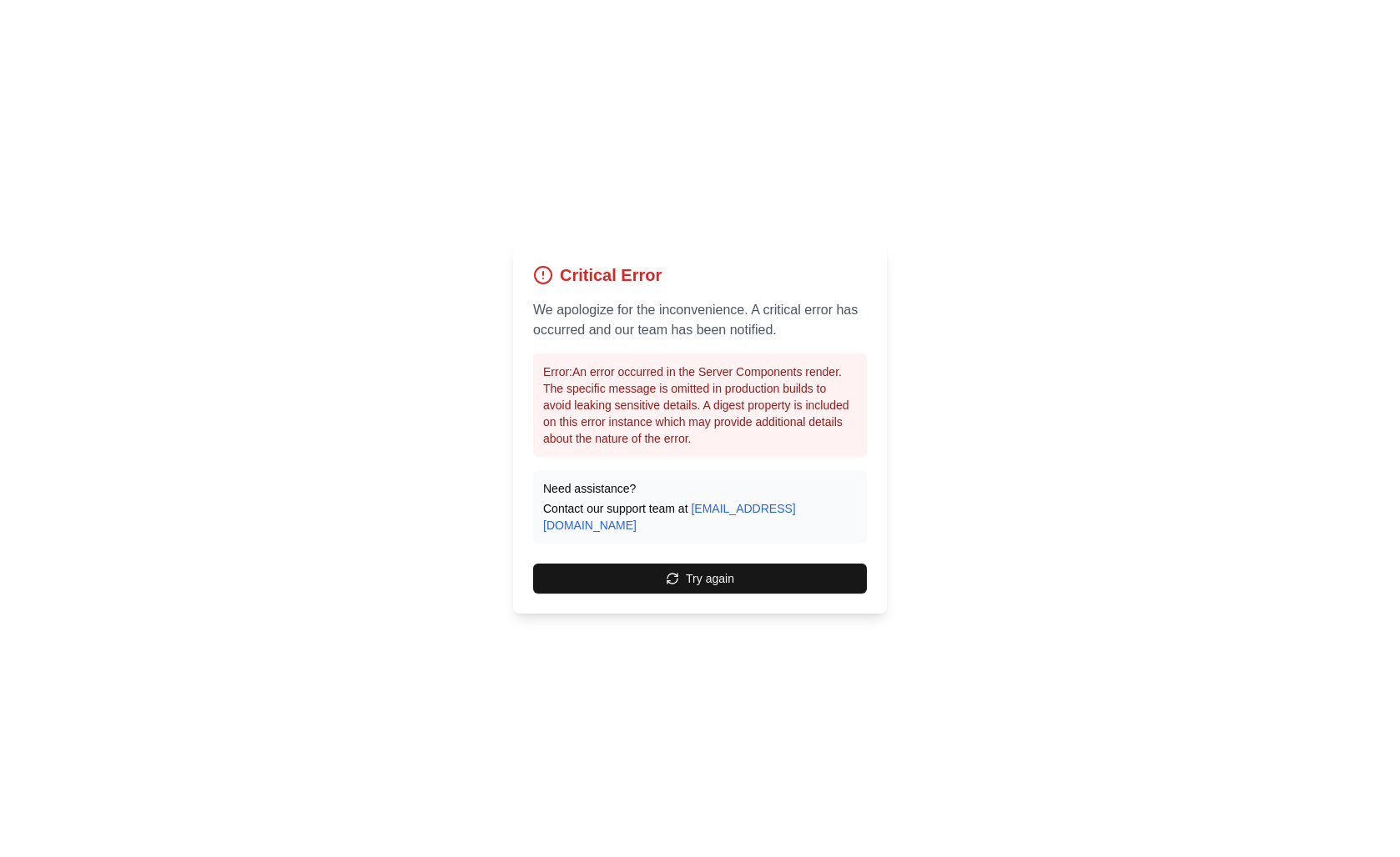
click at [732, 158] on div "Critical Error We apologize for the inconvenience. A critical error has occurre…" at bounding box center [700, 428] width 1400 height 857
